Goal: Task Accomplishment & Management: Use online tool/utility

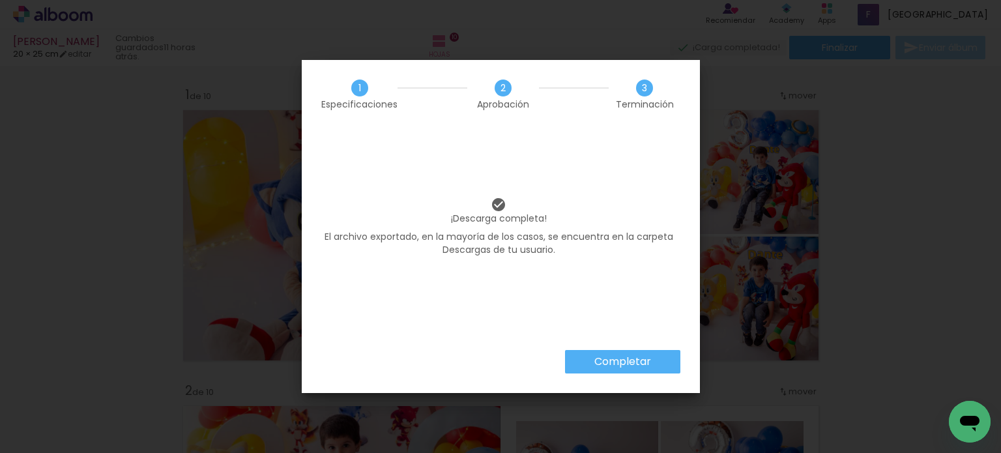
scroll to position [0, 1518]
